Goal: Task Accomplishment & Management: Use online tool/utility

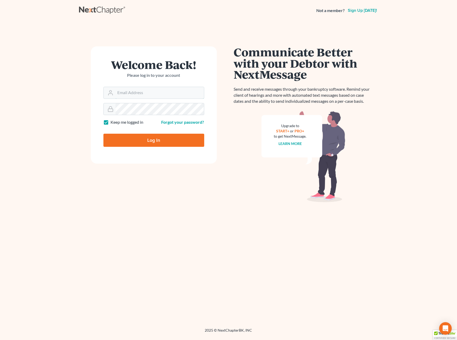
type input "grady@utahbk.com"
click at [170, 138] on input "Log In" at bounding box center [153, 140] width 101 height 13
type input "Thinking..."
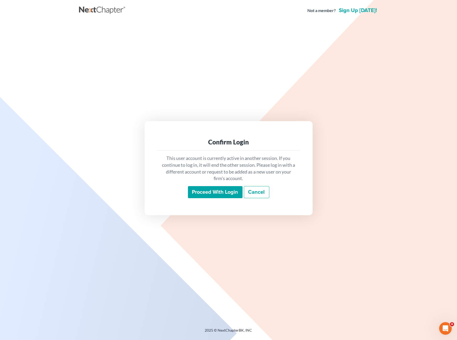
click at [208, 194] on input "Proceed with login" at bounding box center [215, 192] width 55 height 12
